Goal: Task Accomplishment & Management: Manage account settings

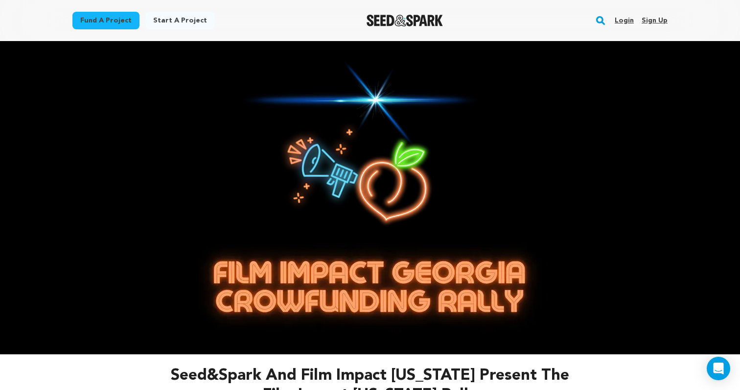
click at [623, 20] on link "Login" at bounding box center [623, 21] width 19 height 16
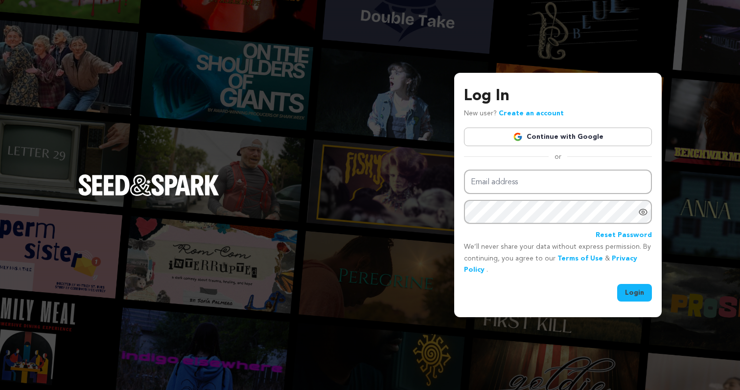
click at [556, 133] on link "Continue with Google" at bounding box center [558, 137] width 188 height 19
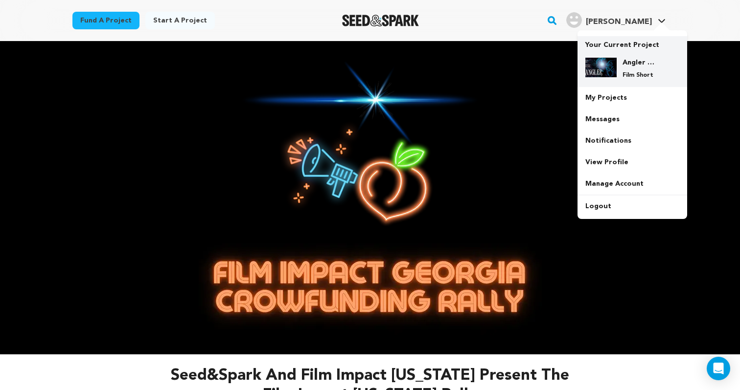
click at [622, 63] on h4 "Angler Film" at bounding box center [639, 63] width 35 height 10
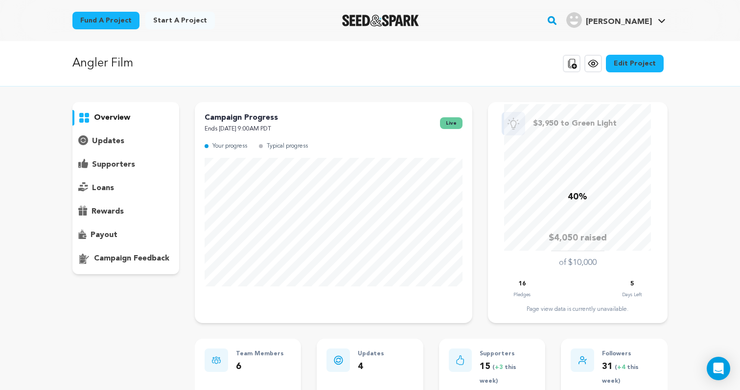
click at [108, 144] on p "updates" at bounding box center [108, 142] width 32 height 12
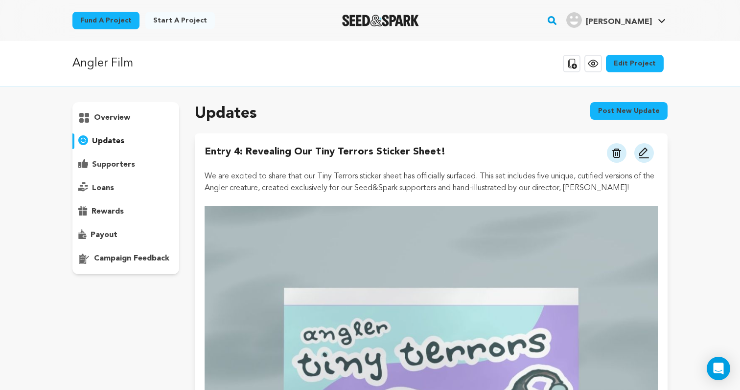
click at [114, 120] on p "overview" at bounding box center [112, 118] width 36 height 12
